Goal: Transaction & Acquisition: Subscribe to service/newsletter

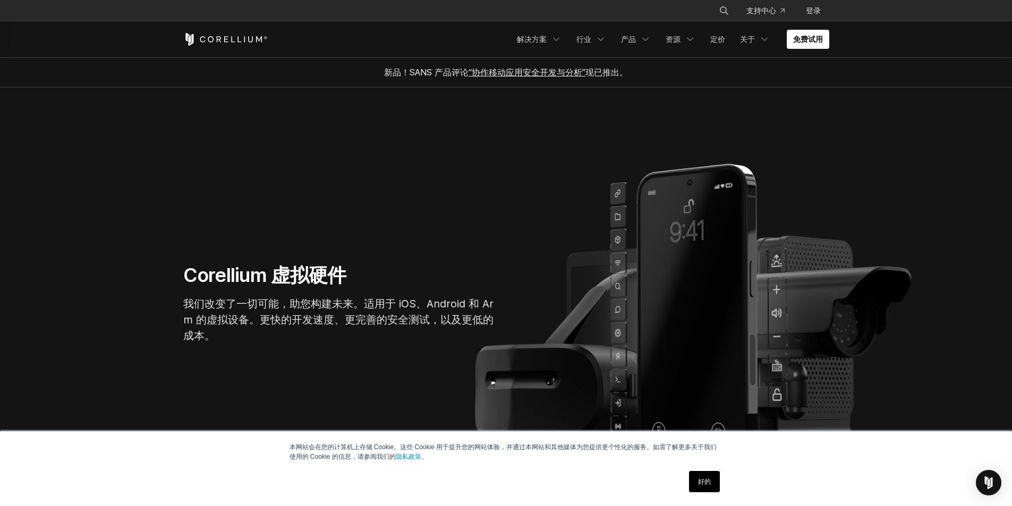
click at [786, 143] on section "Corellium 虚拟硬件 我们改变了一切可能，助您构建未来。适用于 iOS、Android 和 Arm 的虚拟设备。更快的开发速度、更完善的安全测试，以及…" at bounding box center [506, 308] width 1012 height 440
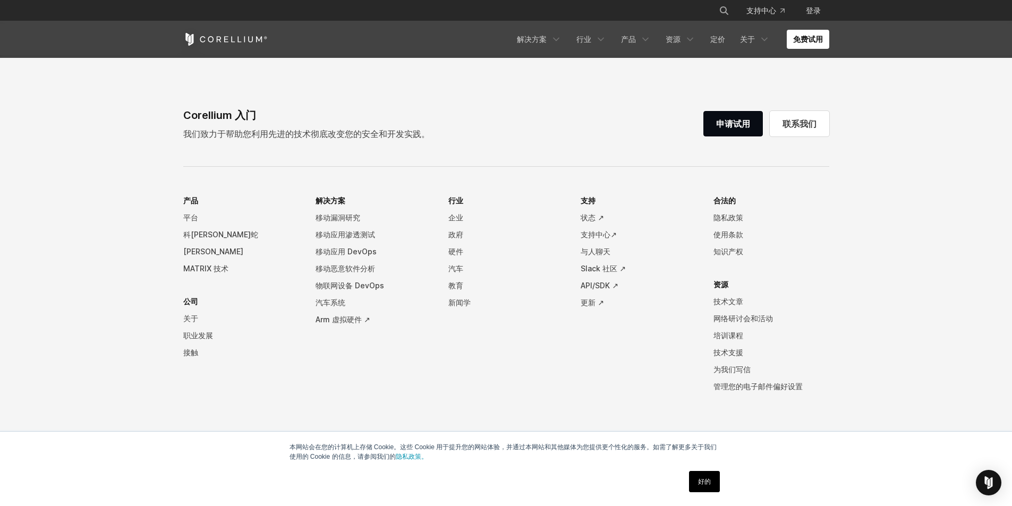
scroll to position [2297, 0]
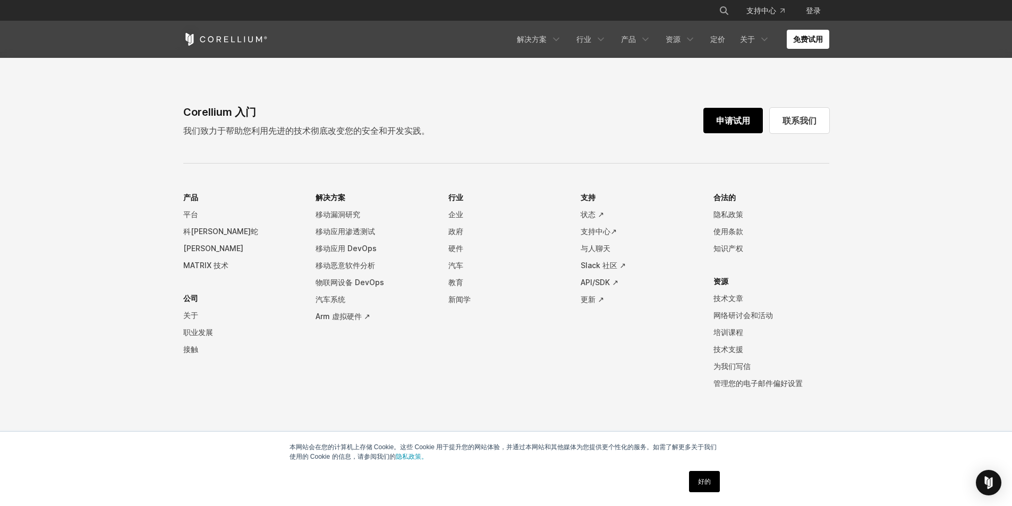
click at [727, 127] on link "申请试用" at bounding box center [733, 121] width 60 height 26
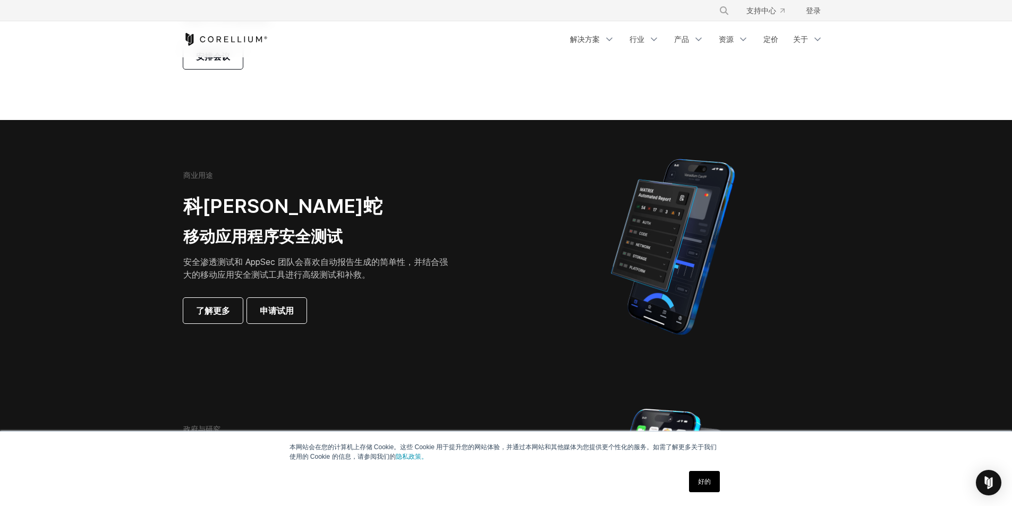
scroll to position [159, 0]
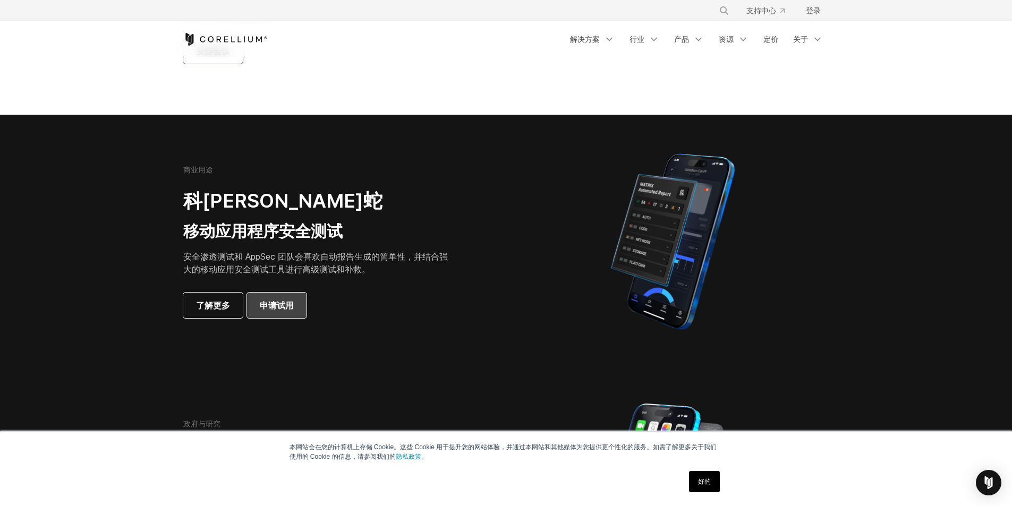
click at [278, 308] on font "申请试用" at bounding box center [277, 305] width 34 height 11
